Goal: Find specific page/section: Find specific page/section

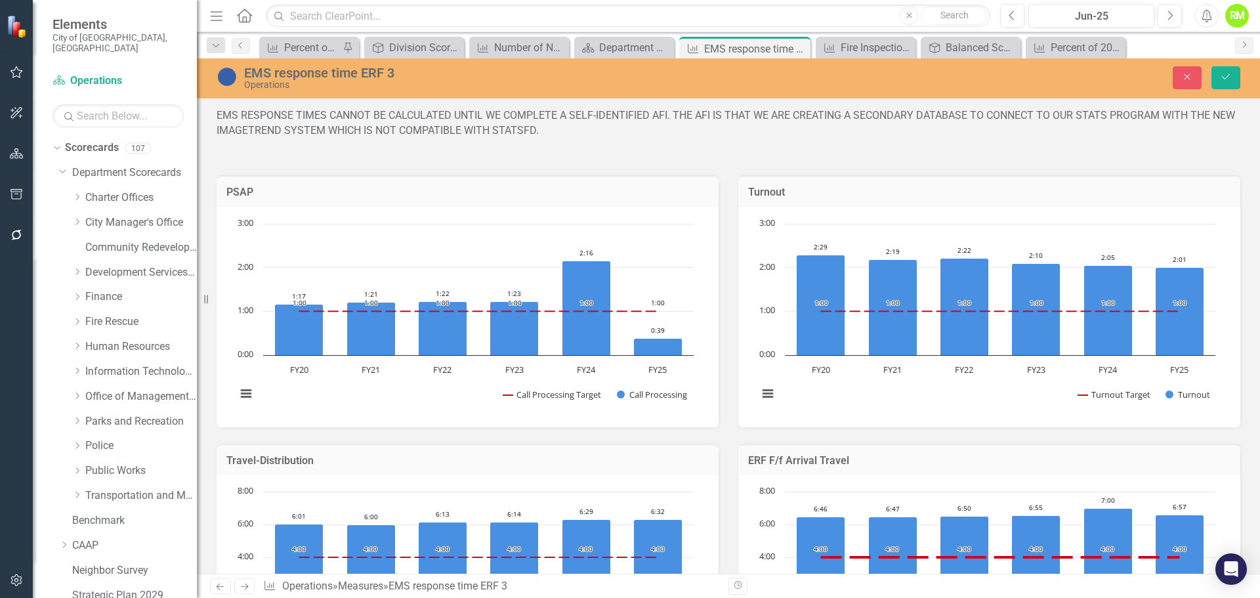
scroll to position [181, 0]
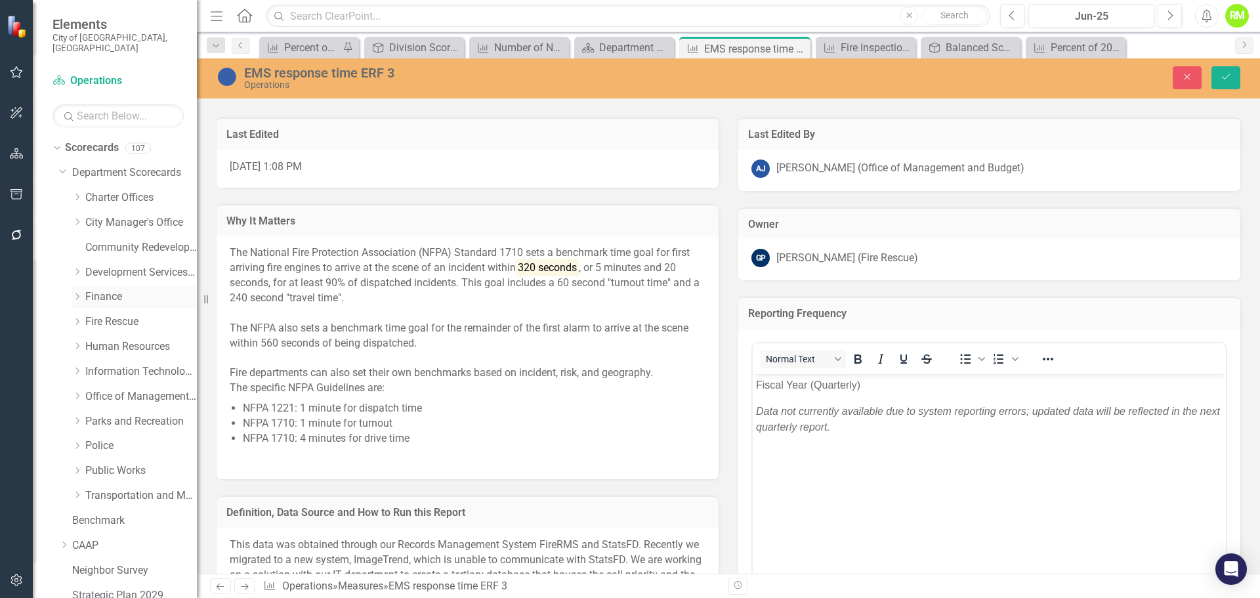
click at [88, 290] on link "Finance" at bounding box center [141, 297] width 112 height 15
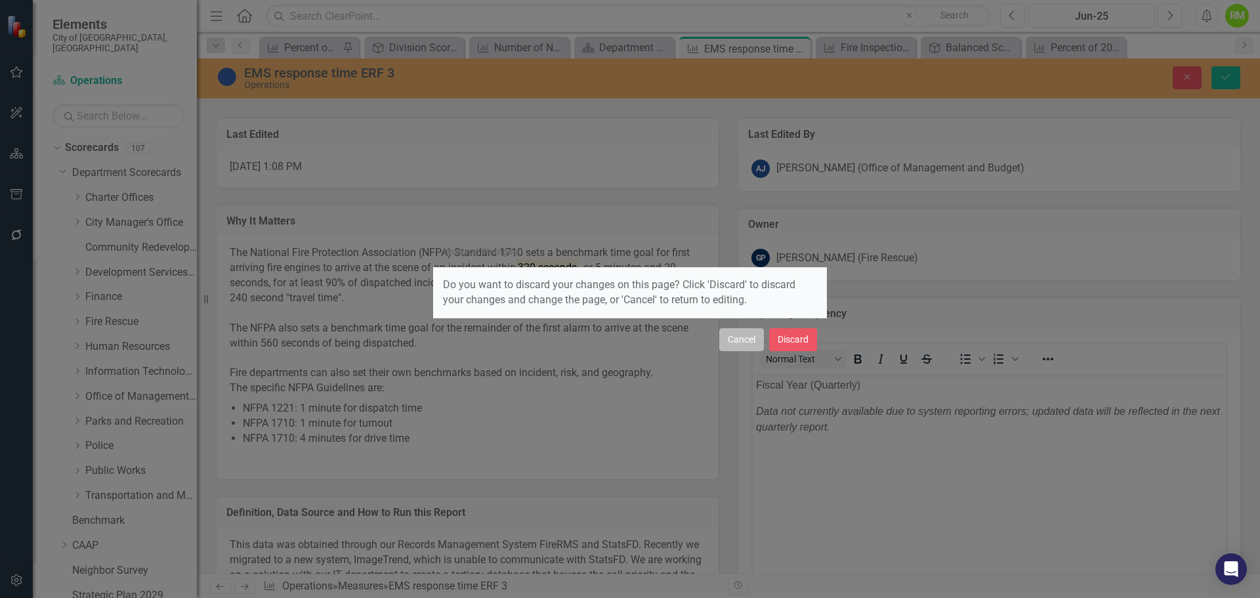
click at [744, 339] on button "Cancel" at bounding box center [741, 339] width 45 height 23
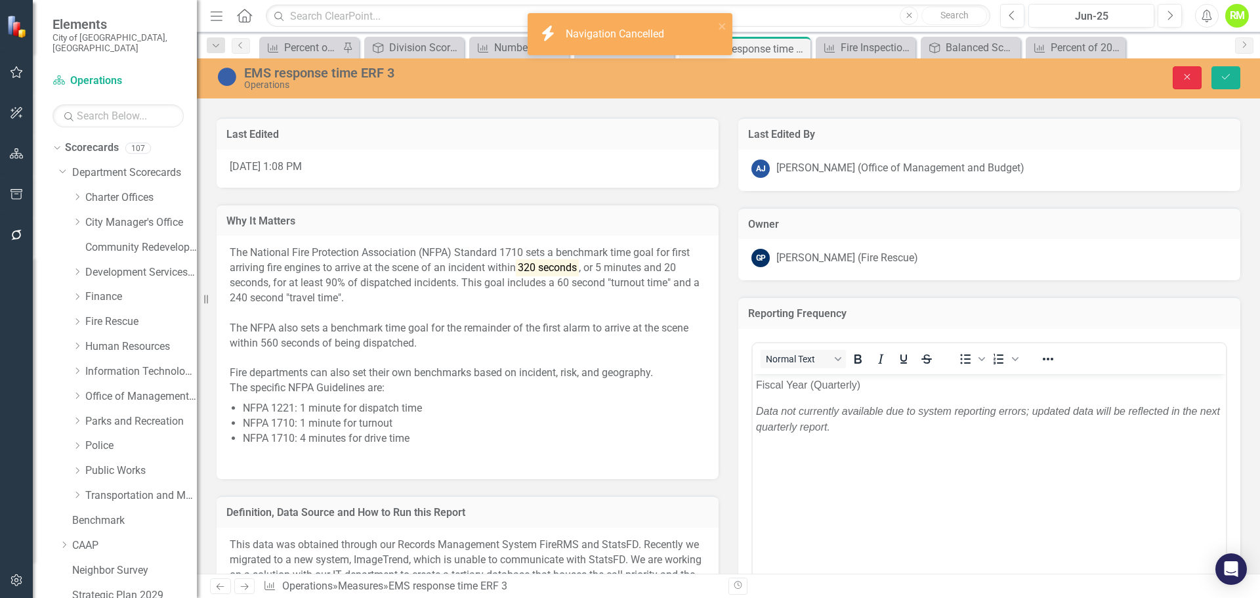
click at [1198, 77] on button "Close" at bounding box center [1187, 77] width 29 height 23
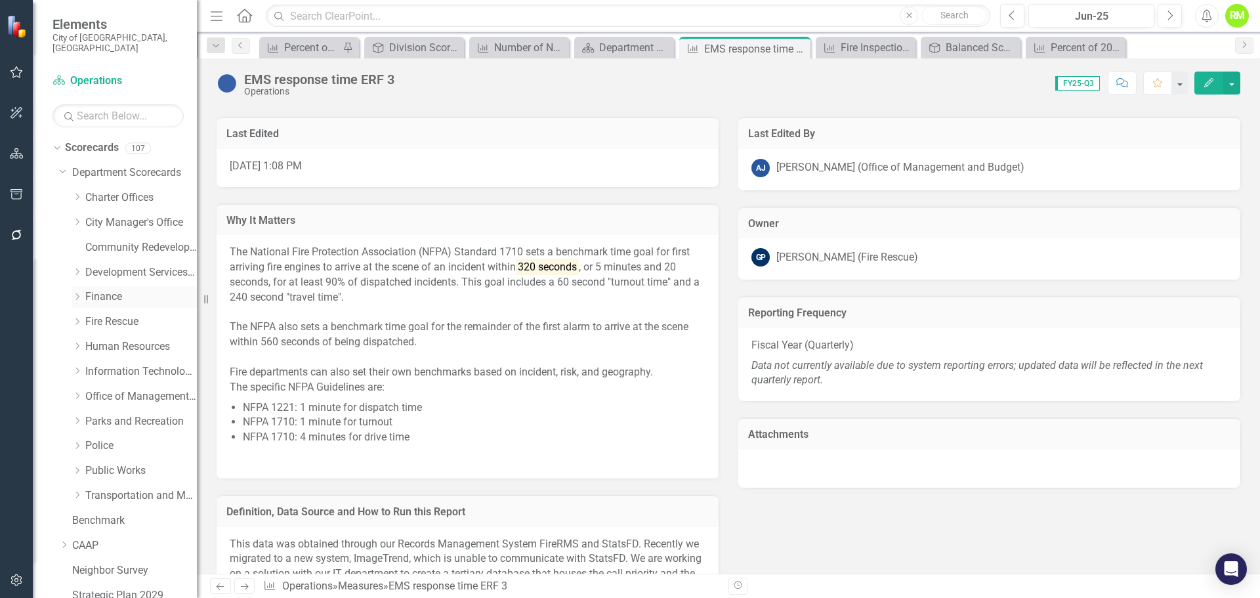
click at [97, 290] on link "Finance" at bounding box center [141, 297] width 112 height 15
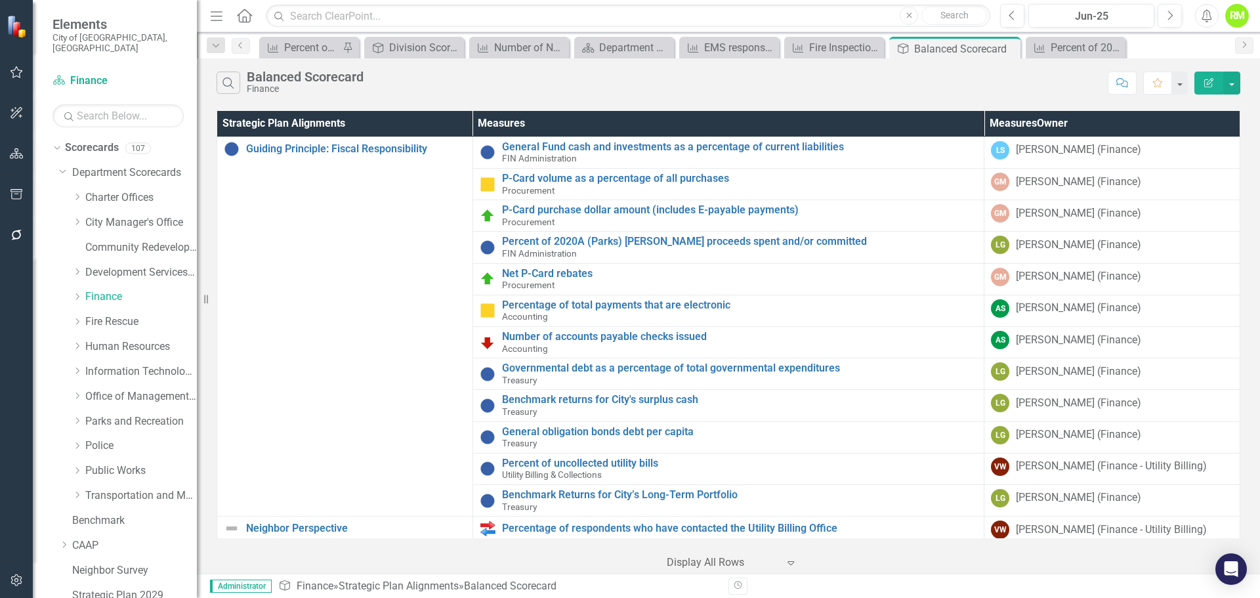
click at [719, 563] on div at bounding box center [723, 563] width 112 height 18
click at [78, 293] on icon "Dropdown" at bounding box center [77, 297] width 10 height 8
click at [118, 414] on link "Utility Billing & Collections" at bounding box center [147, 421] width 98 height 15
